Goal: Information Seeking & Learning: Learn about a topic

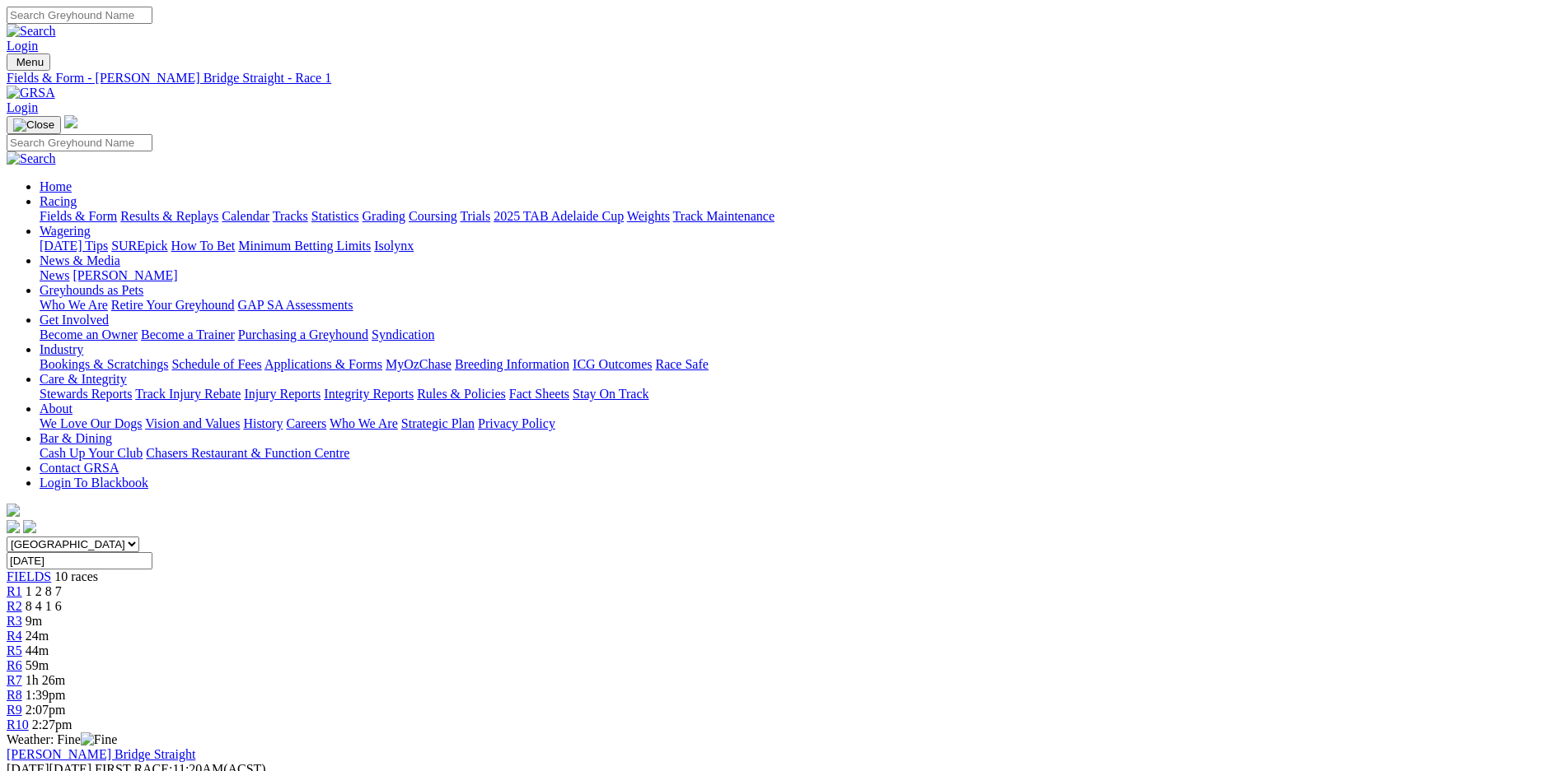
scroll to position [115, 0]
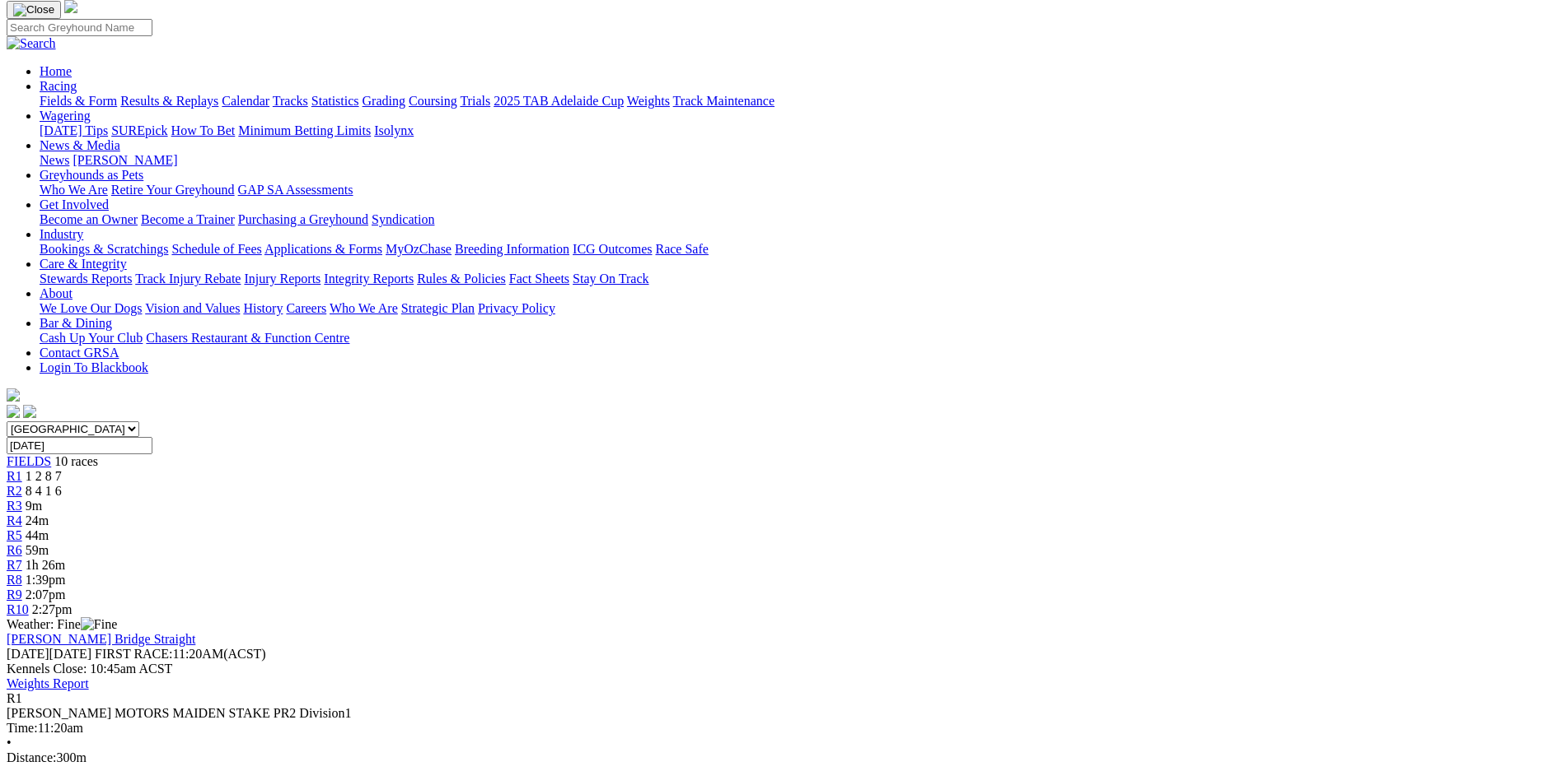
click at [510, 484] on div "R2 8 4 1 6" at bounding box center [784, 491] width 1554 height 14
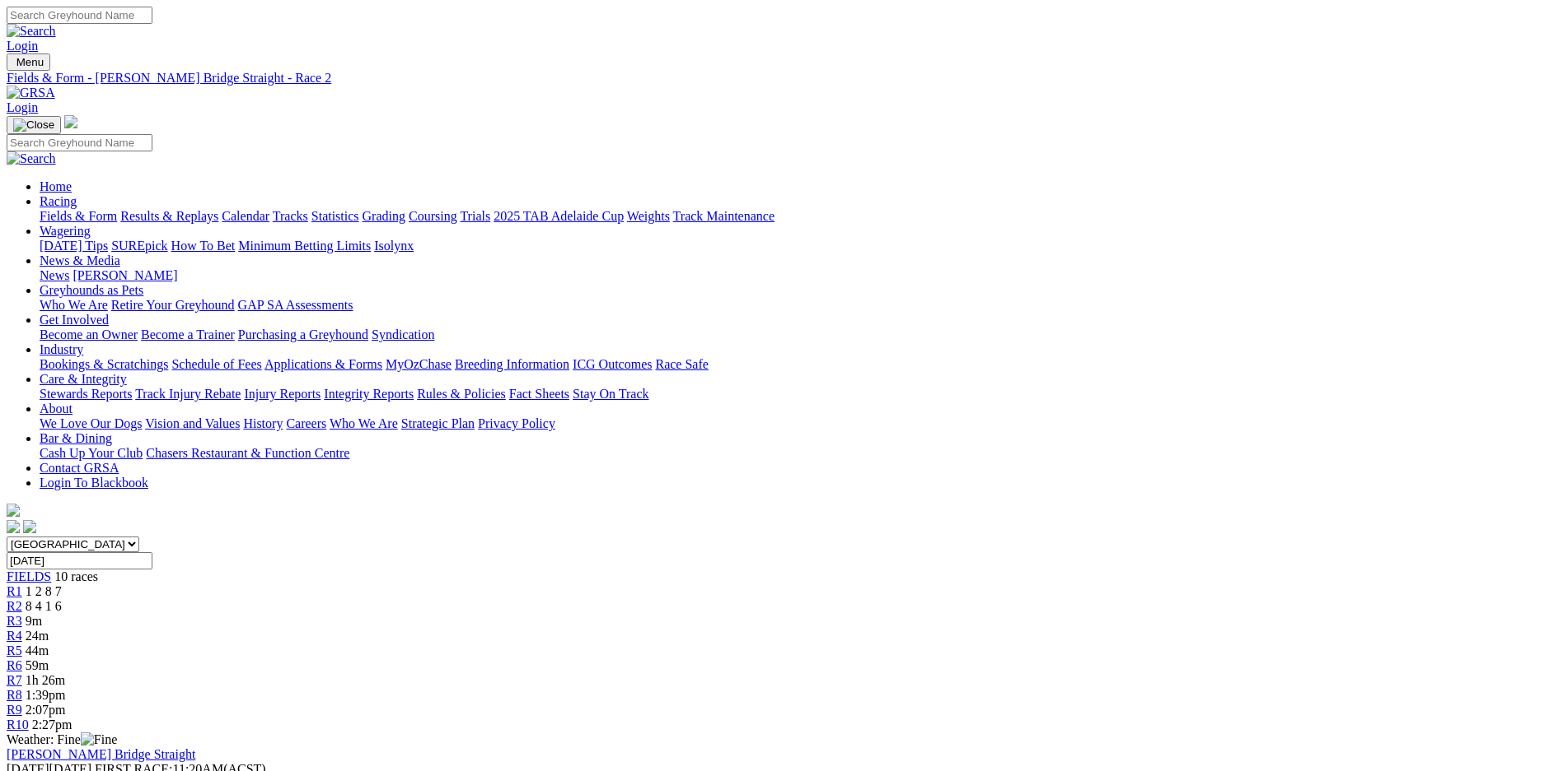
click at [218, 209] on link "Results & Replays" at bounding box center [170, 216] width 98 height 14
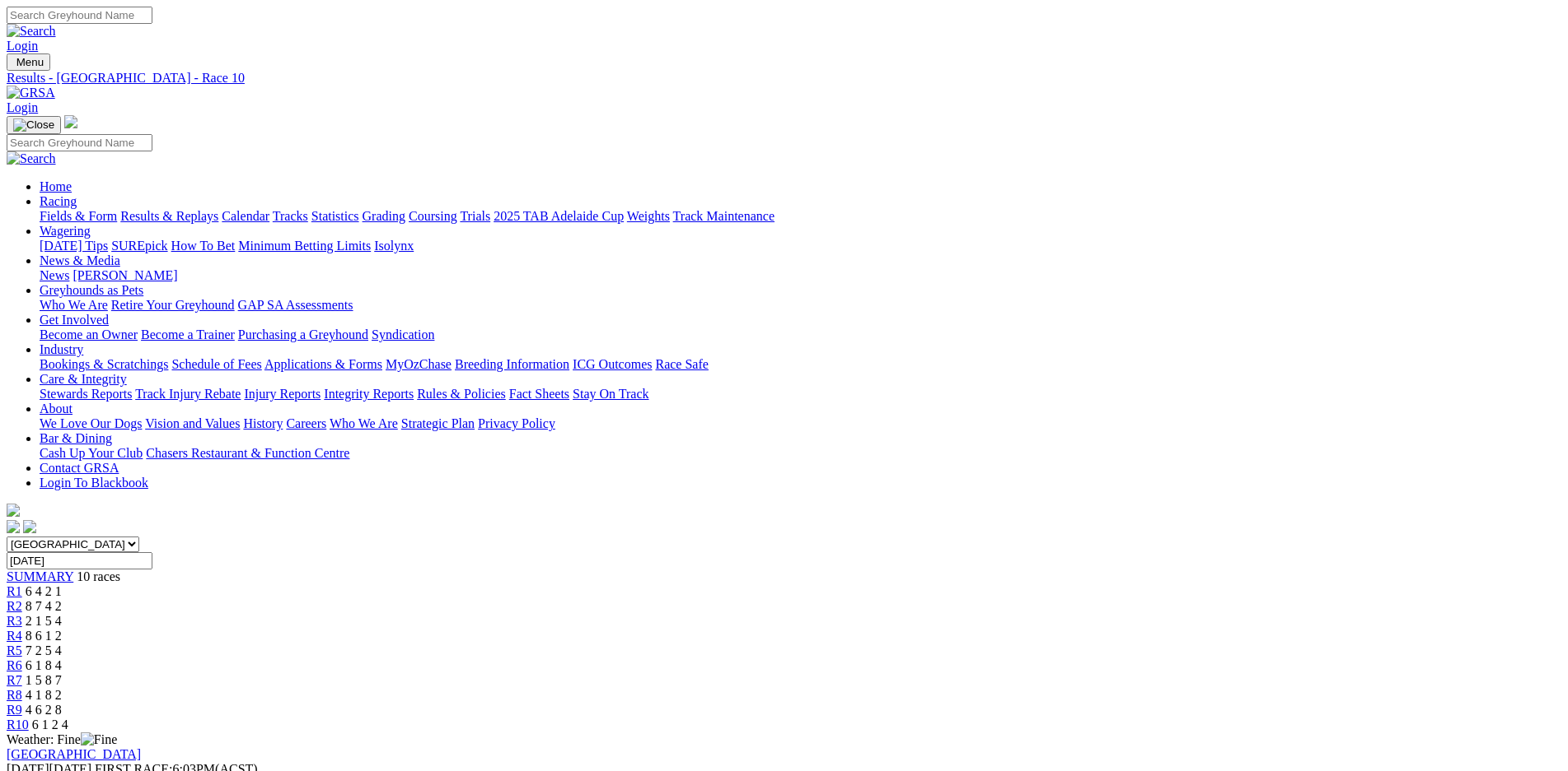
click at [269, 209] on link "Calendar" at bounding box center [244, 216] width 47 height 14
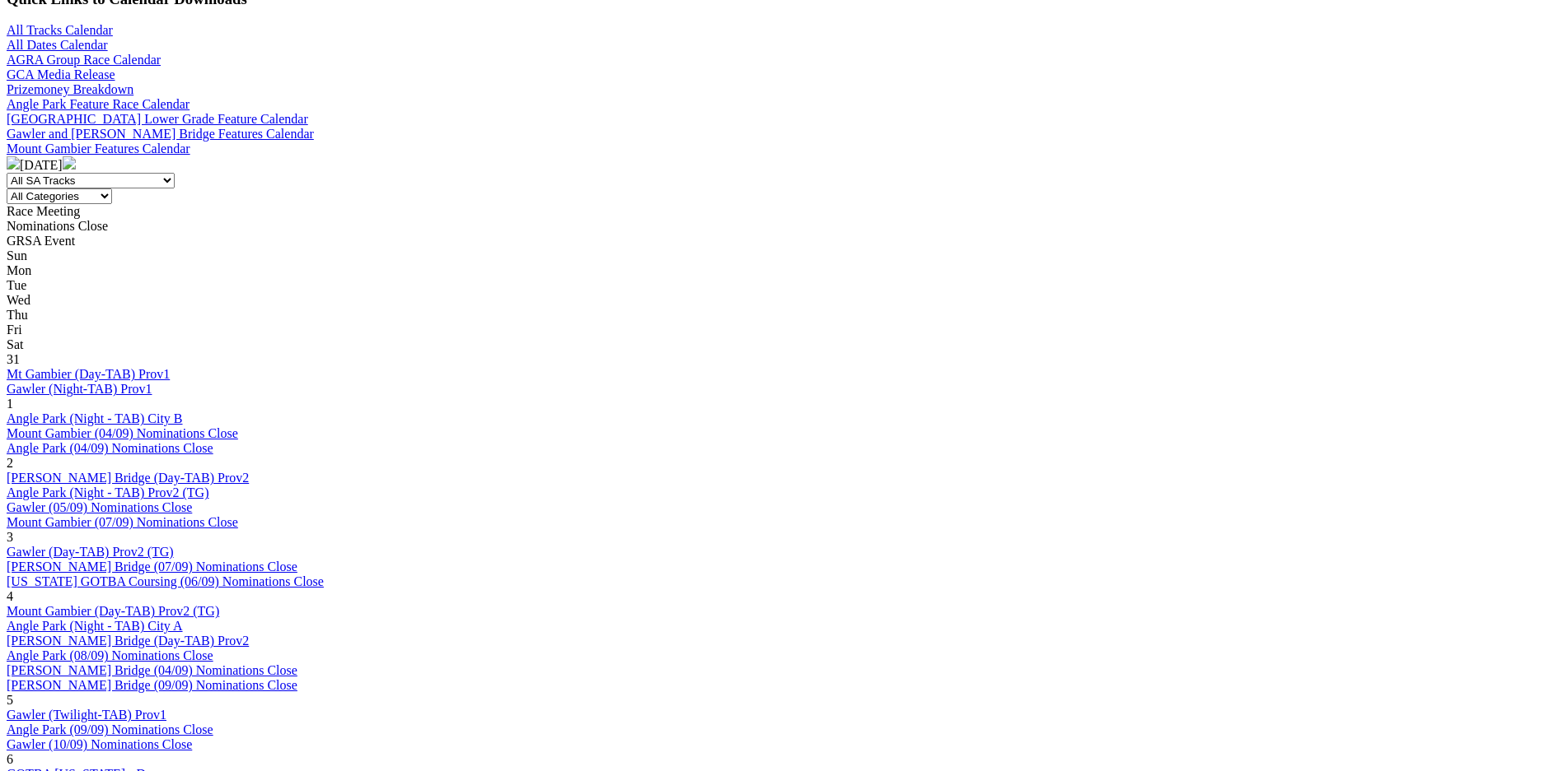
scroll to position [578, 0]
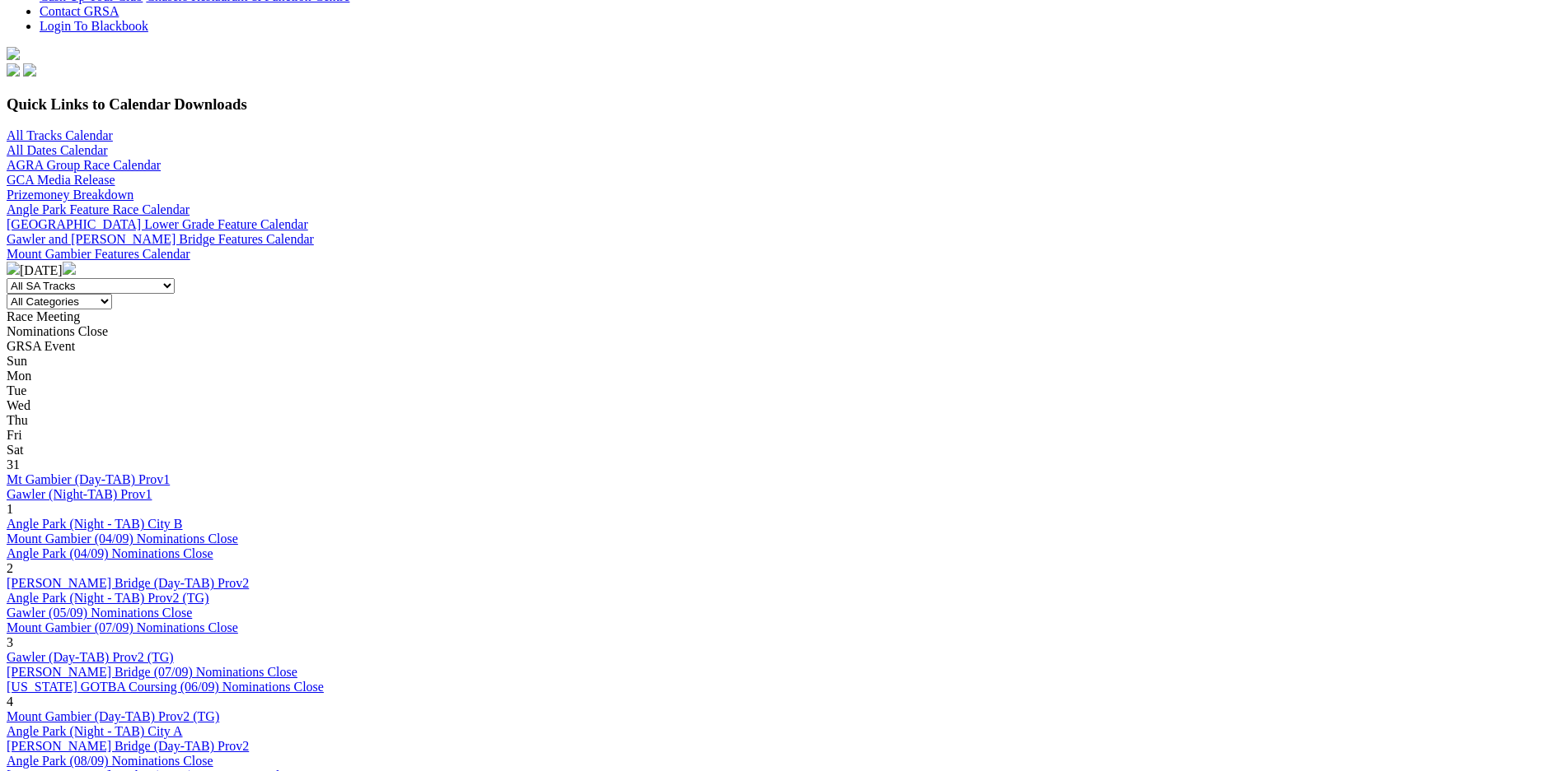
scroll to position [462, 0]
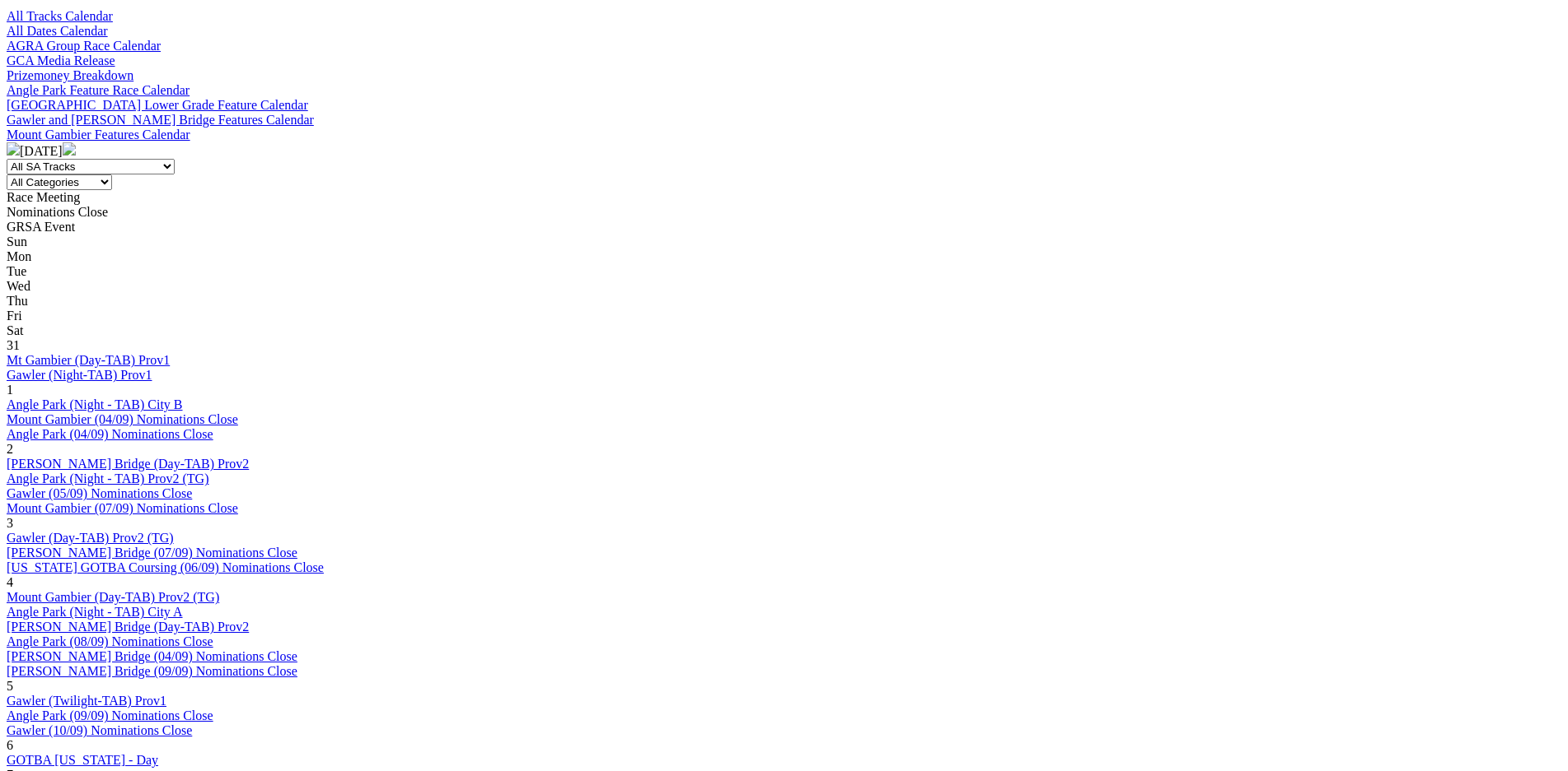
scroll to position [578, 0]
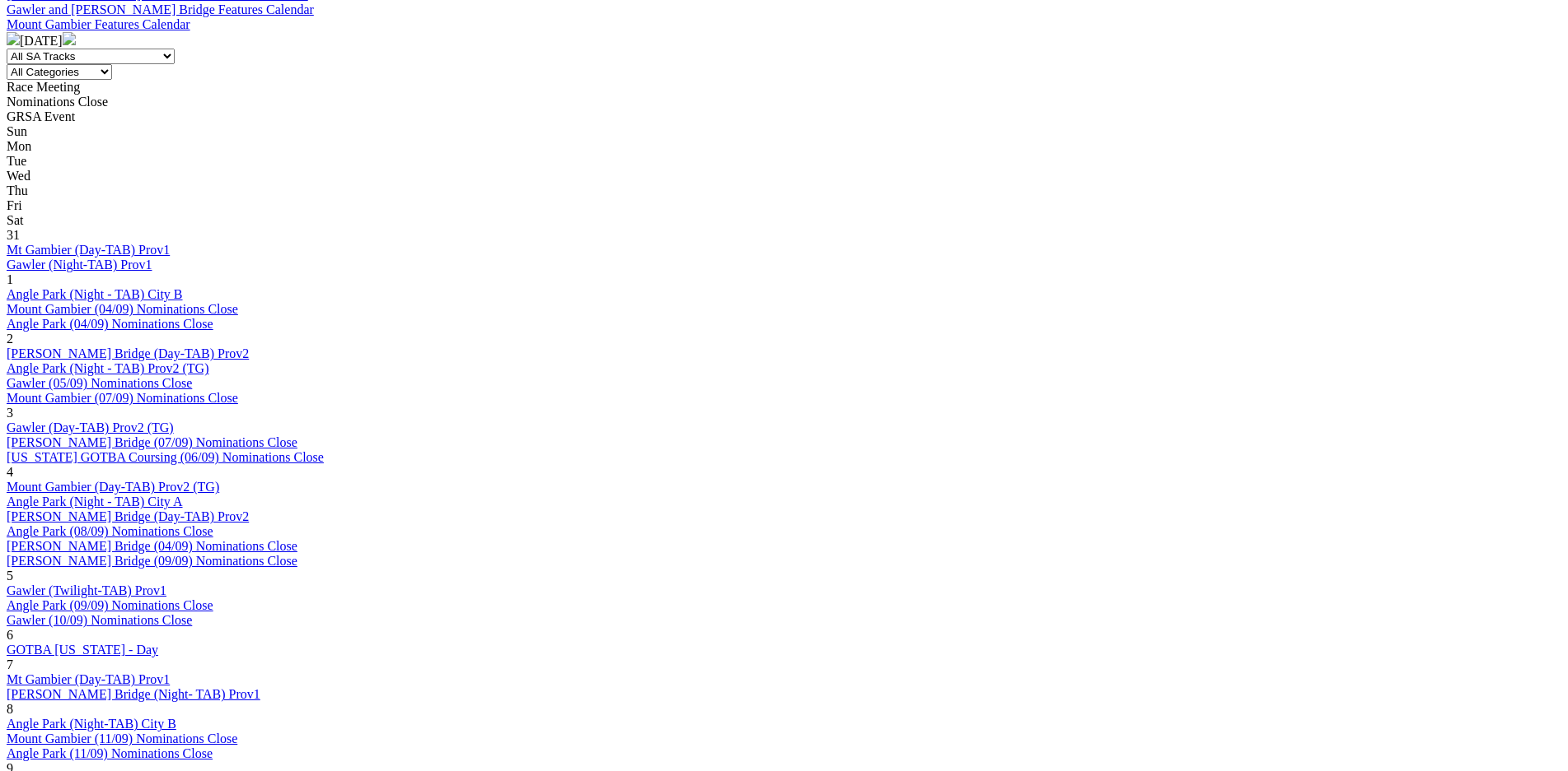
scroll to position [694, 0]
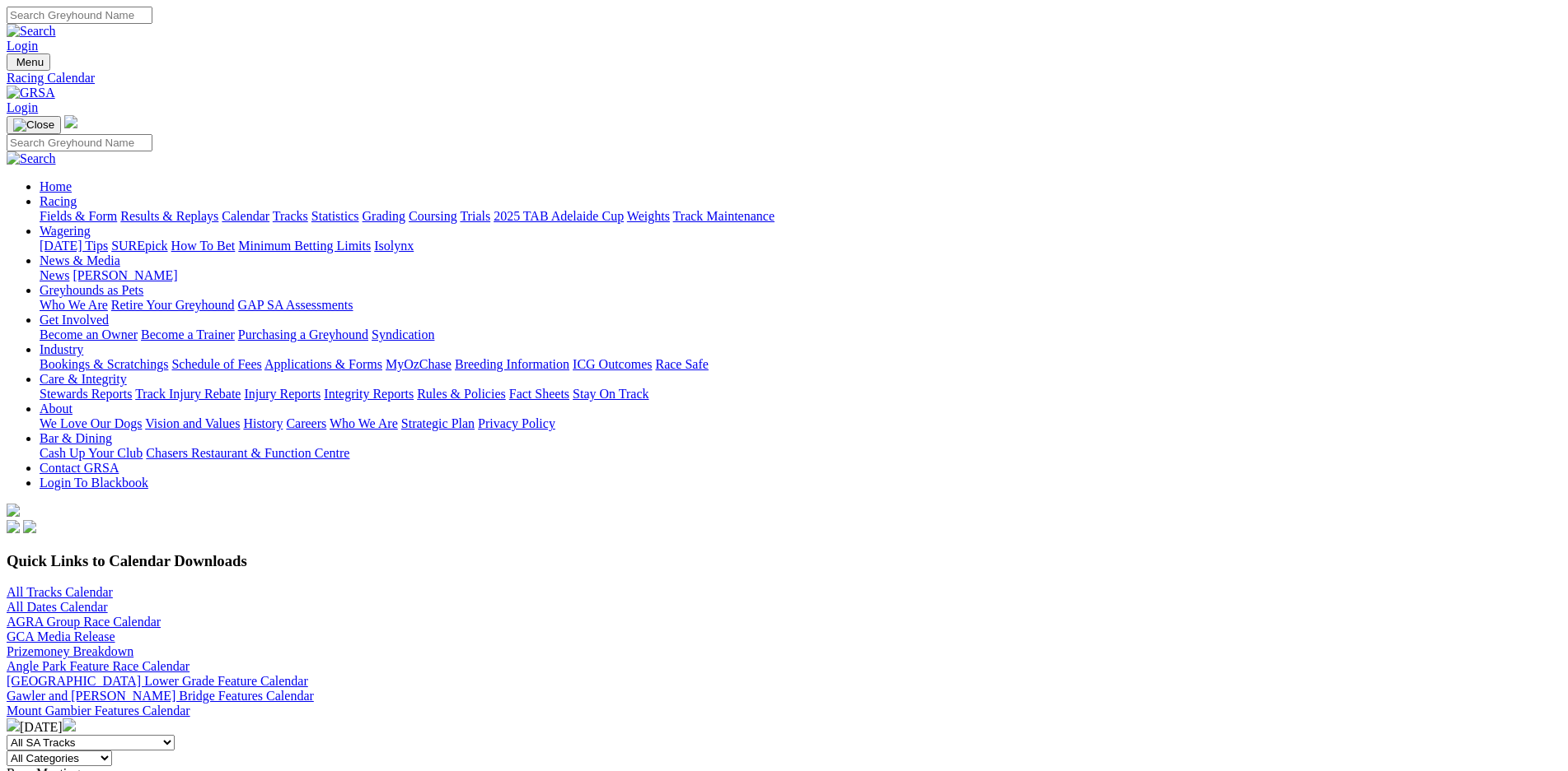
click at [83, 343] on link "Industry" at bounding box center [61, 349] width 43 height 14
click at [168, 357] on link "Bookings & Scratchings" at bounding box center [103, 364] width 128 height 14
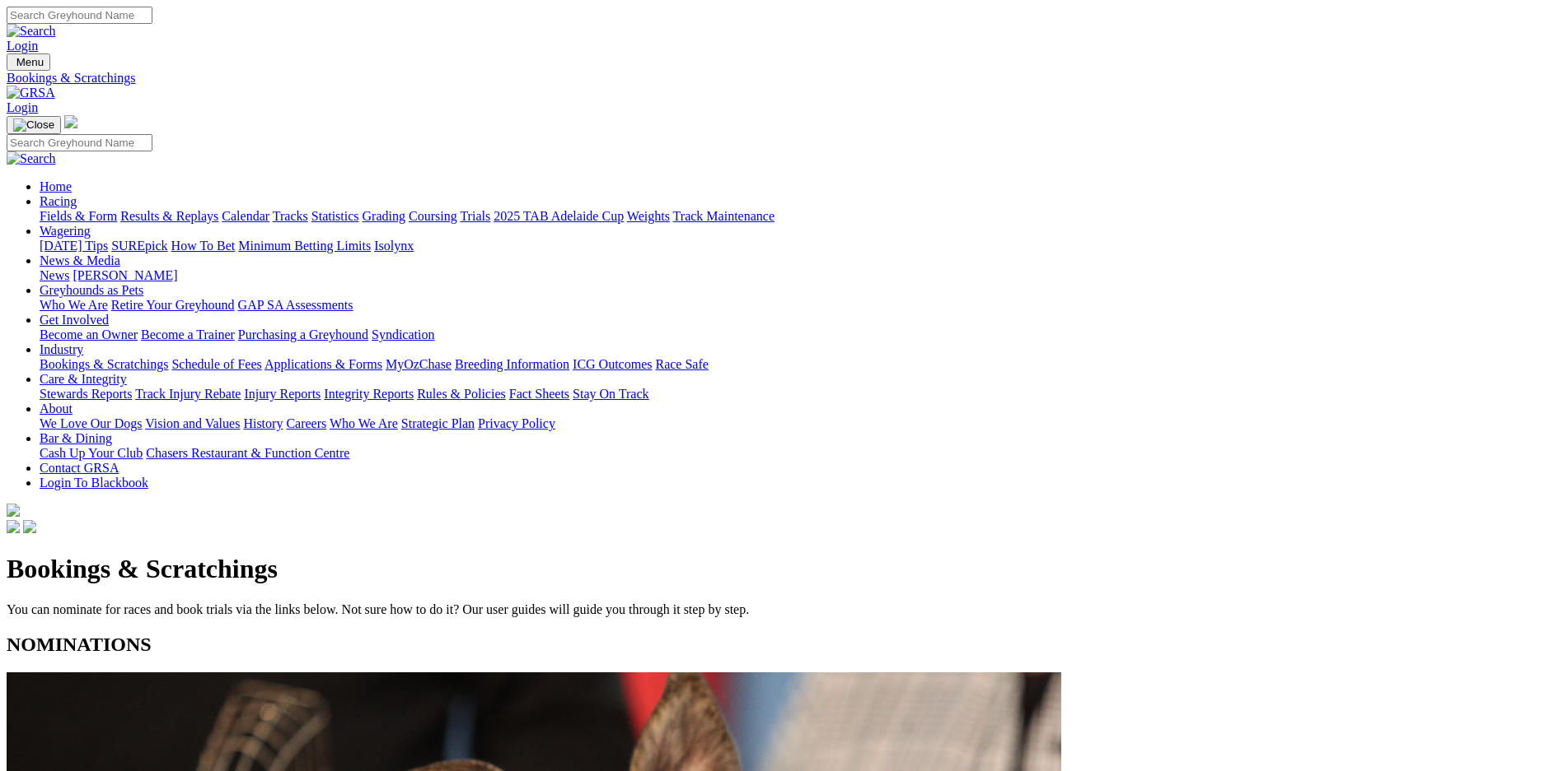
click at [269, 209] on link "Calendar" at bounding box center [244, 216] width 47 height 14
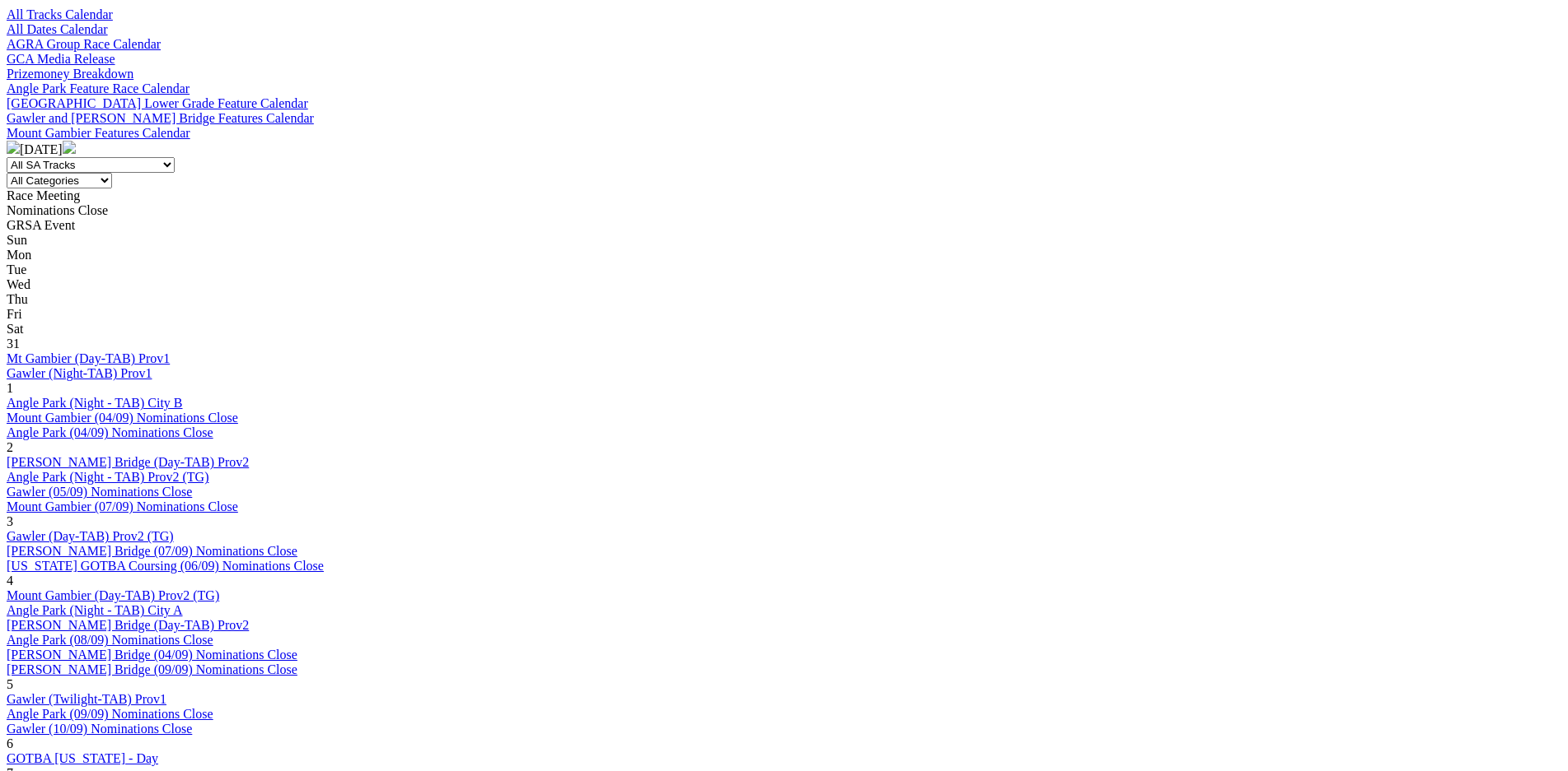
scroll to position [578, 0]
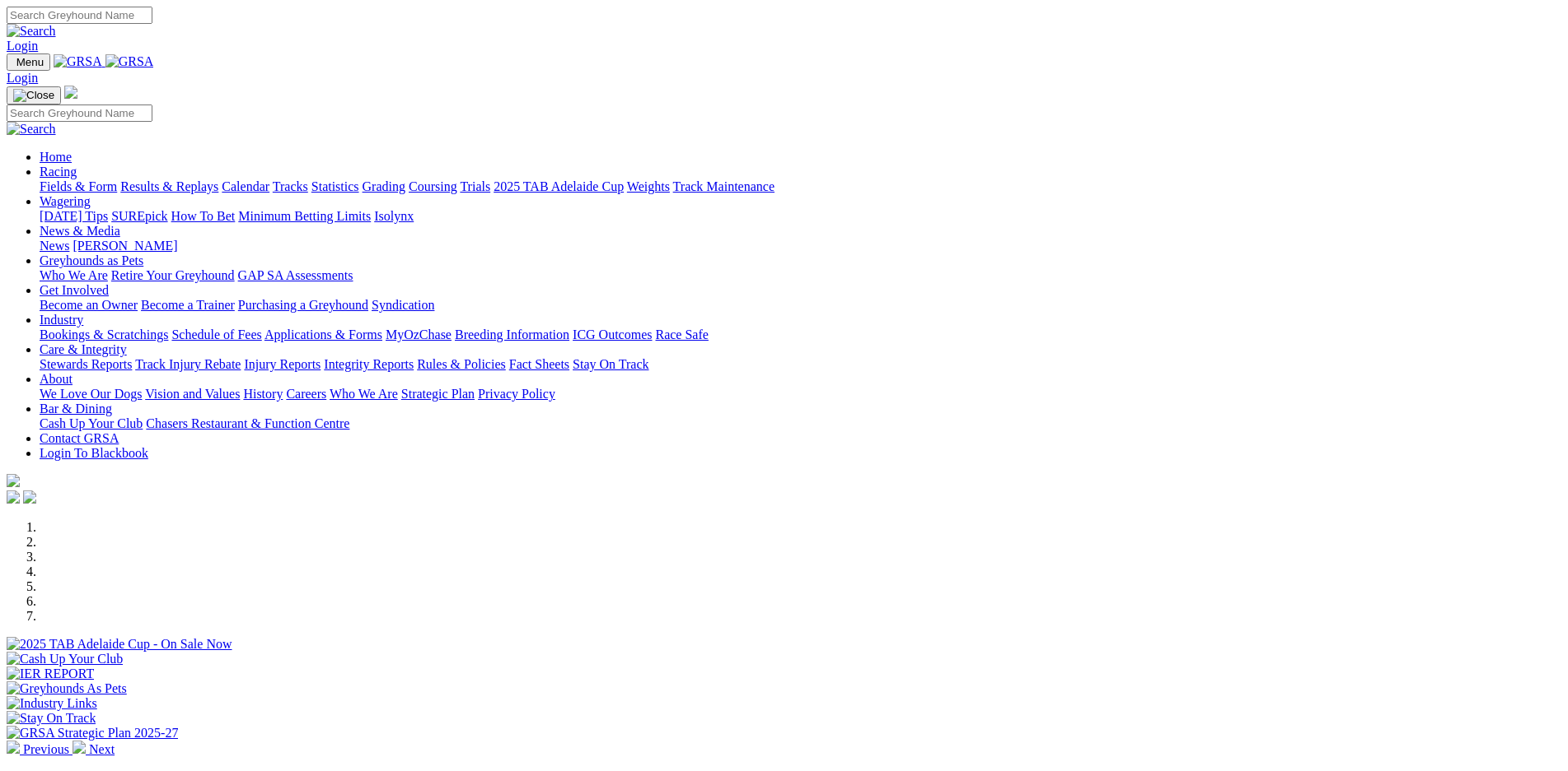
scroll to position [462, 0]
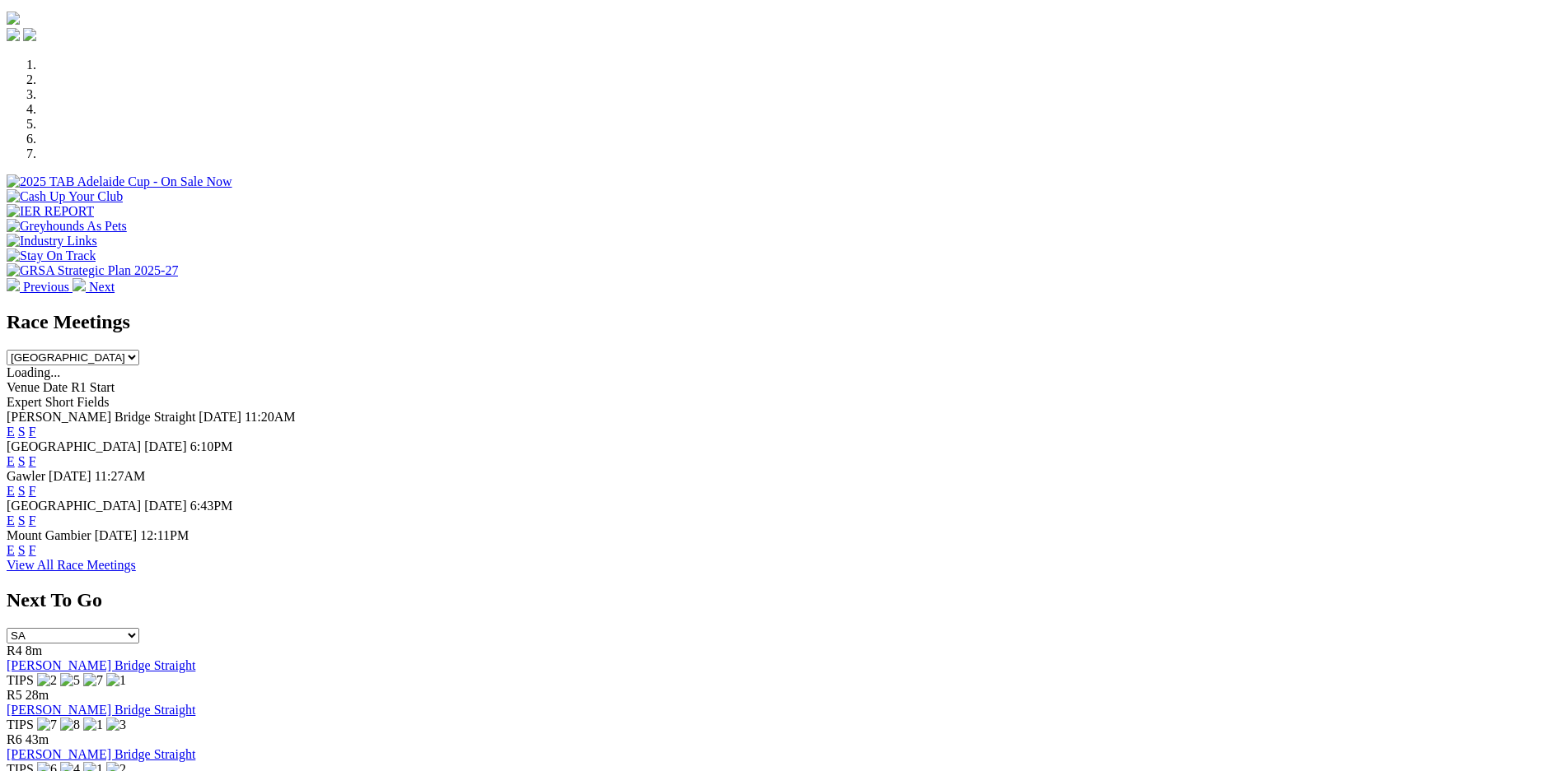
click at [37, 484] on link "F" at bounding box center [33, 491] width 8 height 14
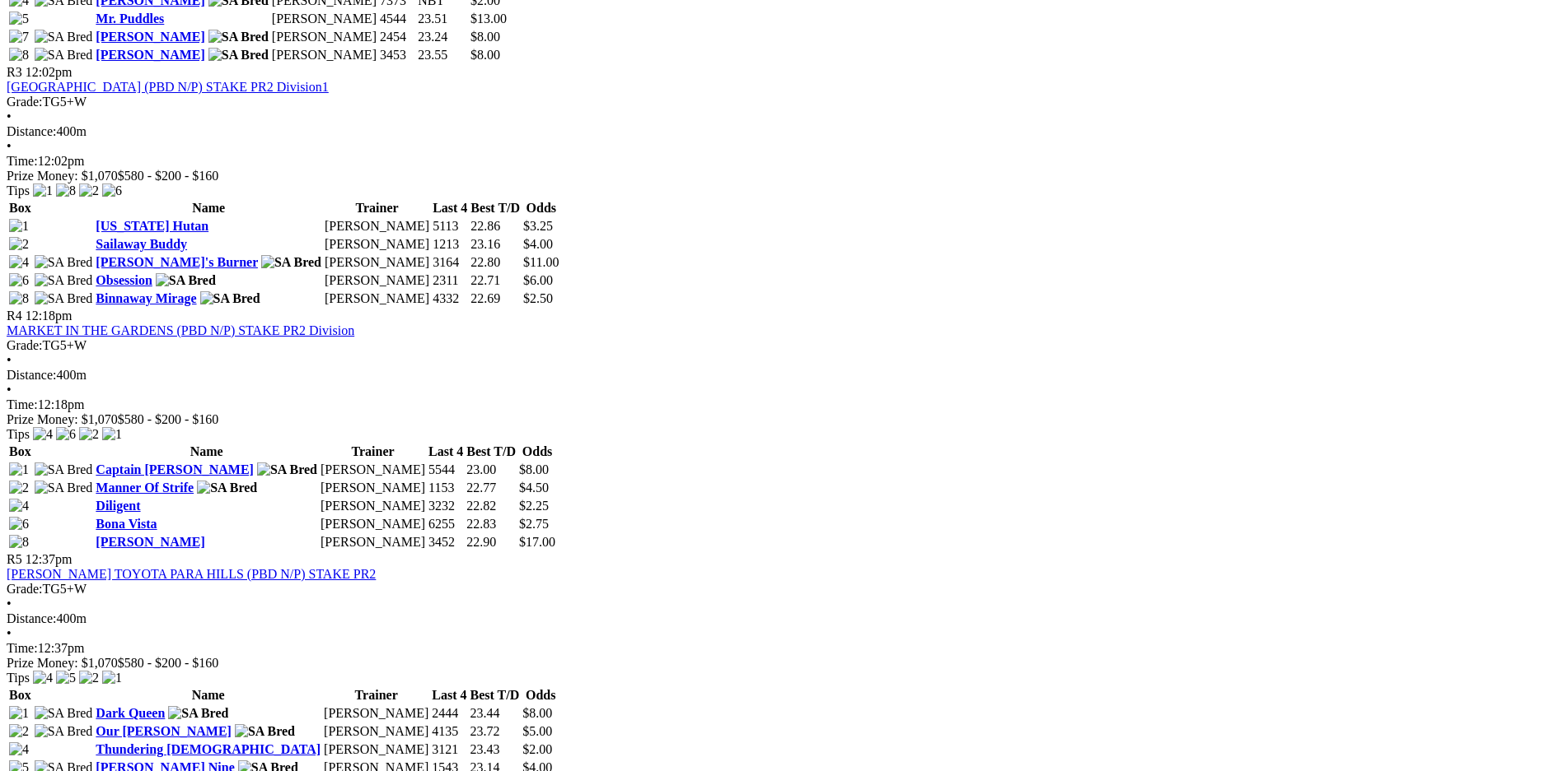
scroll to position [1388, 0]
